Goal: Navigation & Orientation: Find specific page/section

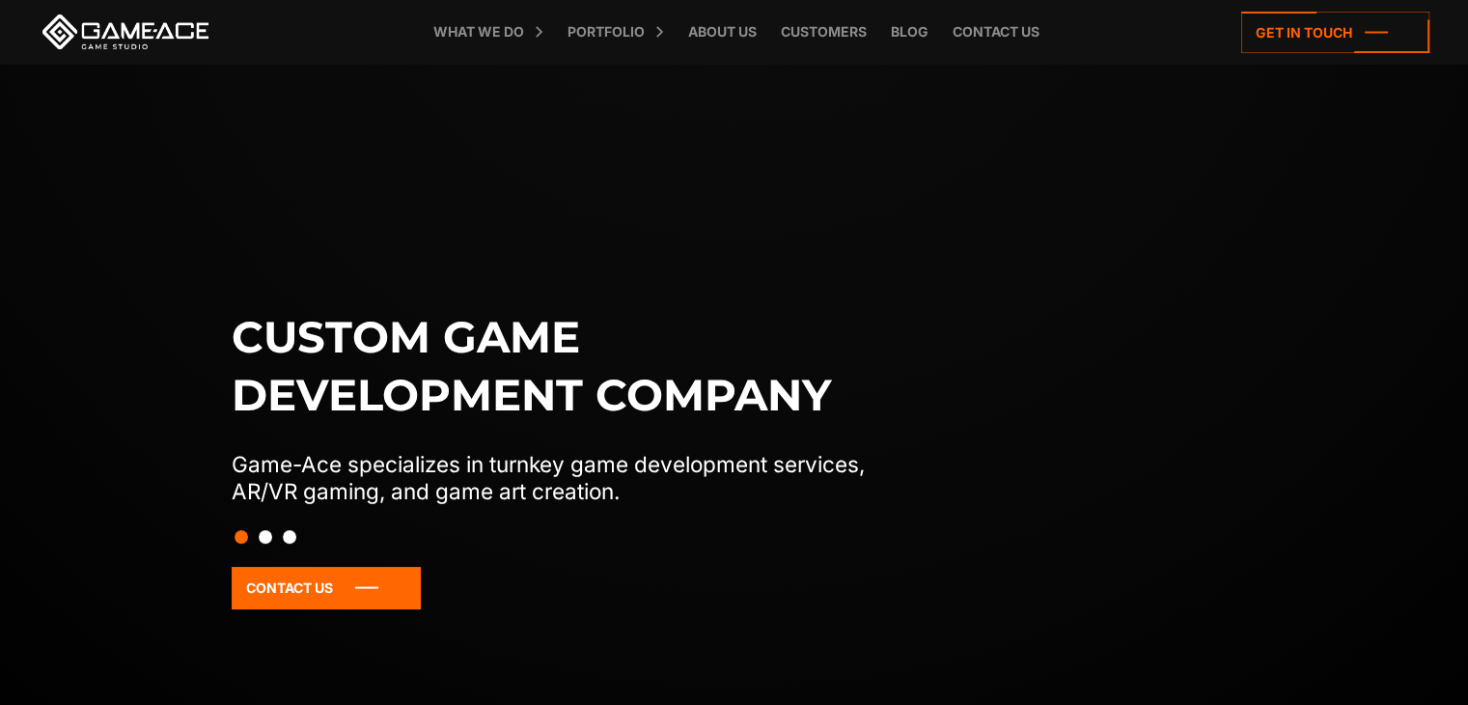
scroll to position [483, 0]
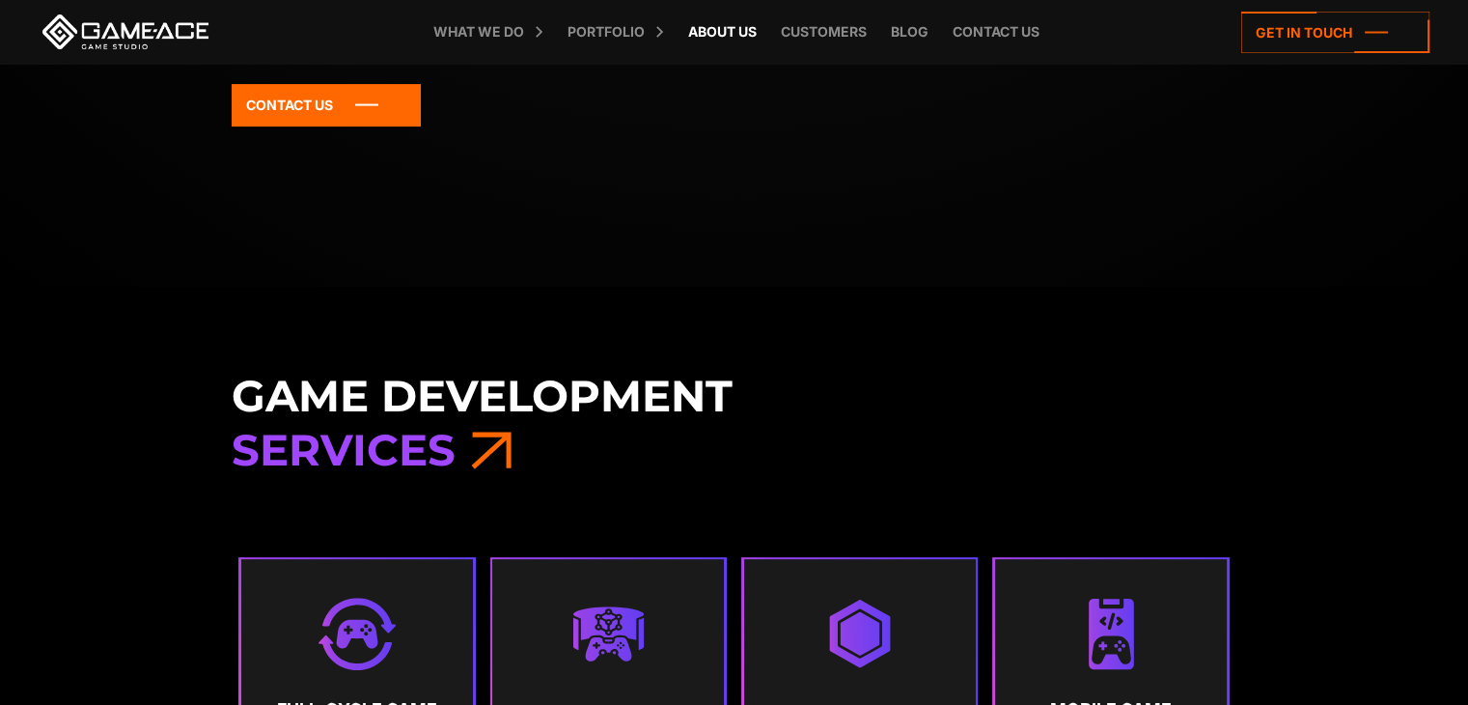
click at [735, 31] on link "About Us" at bounding box center [723, 32] width 88 height 64
